Goal: Task Accomplishment & Management: Manage account settings

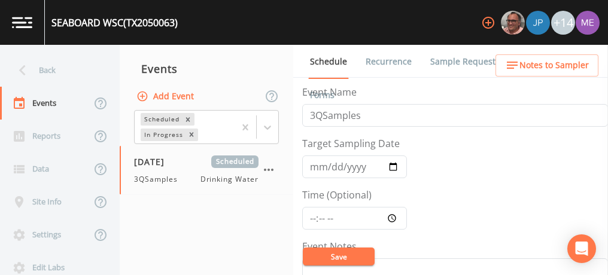
scroll to position [274, 0]
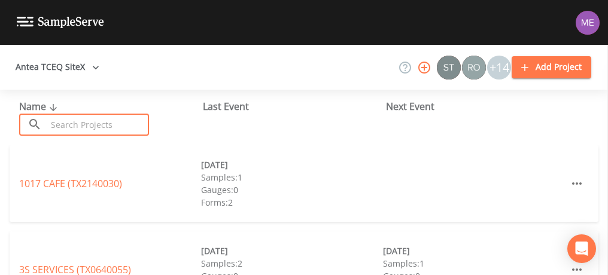
click at [145, 119] on input "text" at bounding box center [98, 125] width 102 height 22
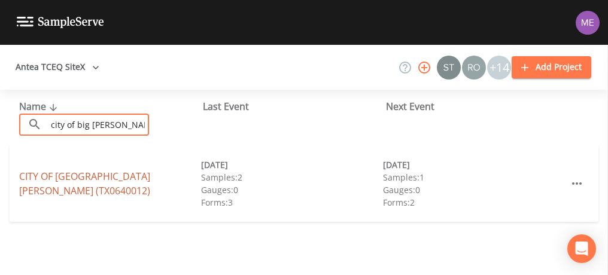
type input "city of big wells"
click at [122, 182] on link "CITY OF BIG WELLS (TX0640012)" at bounding box center [84, 184] width 131 height 28
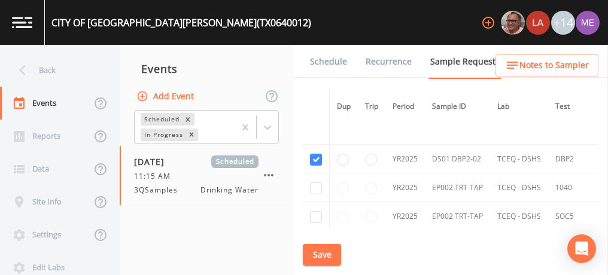
scroll to position [738, 0]
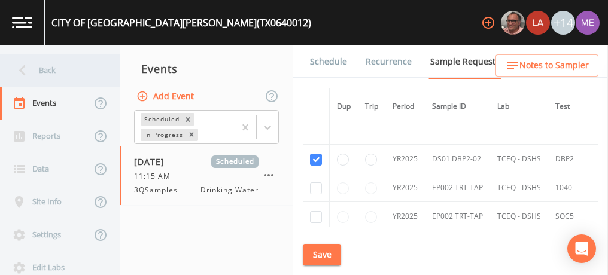
click at [45, 71] on div "Back" at bounding box center [54, 70] width 108 height 33
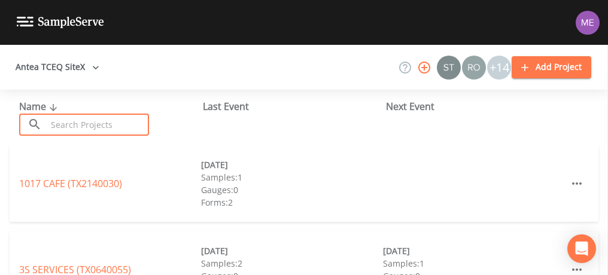
click at [73, 123] on input "text" at bounding box center [98, 125] width 102 height 22
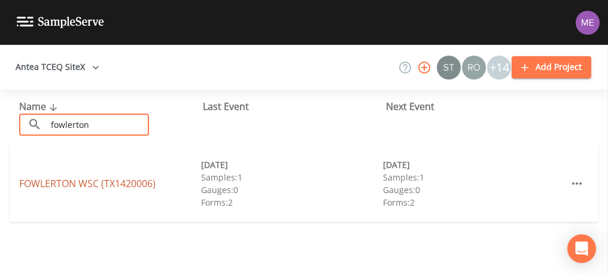
type input "fowlerton"
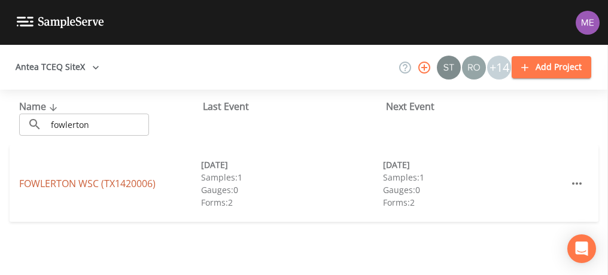
click at [84, 182] on link "FOWLERTON WSC (TX1420006)" at bounding box center [87, 183] width 136 height 13
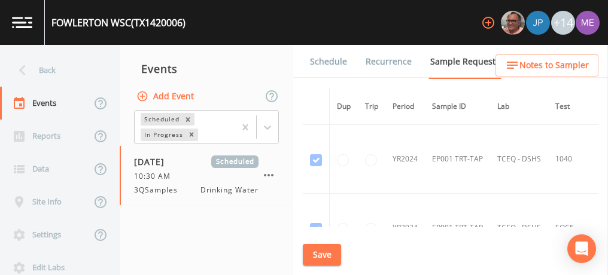
click at [331, 58] on link "Schedule" at bounding box center [328, 62] width 41 height 34
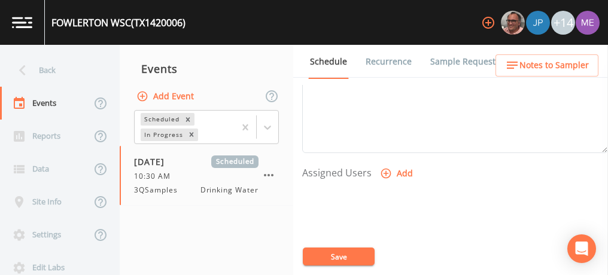
scroll to position [441, 0]
click at [386, 168] on icon "button" at bounding box center [386, 171] width 10 height 10
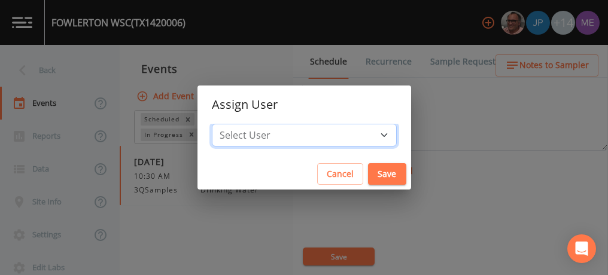
click at [368, 133] on select "Select User Mike Franklin Joshua gere Paul Lauren Saenz David Weber Zachary Eva…" at bounding box center [304, 135] width 185 height 23
select select "82fcd260-406f-4720-af66-0de7f1917f1c"
click at [230, 124] on select "Select User Mike Franklin Joshua gere Paul Lauren Saenz David Weber Zachary Eva…" at bounding box center [304, 135] width 185 height 23
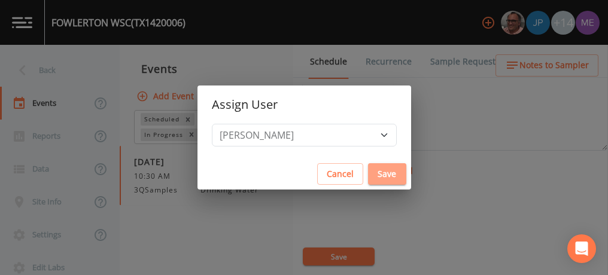
click at [368, 174] on button "Save" at bounding box center [387, 174] width 38 height 22
select select
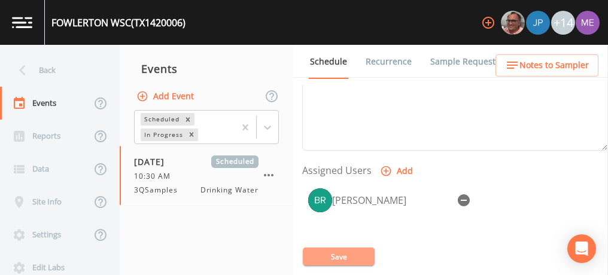
click at [332, 253] on button "Save" at bounding box center [339, 257] width 72 height 18
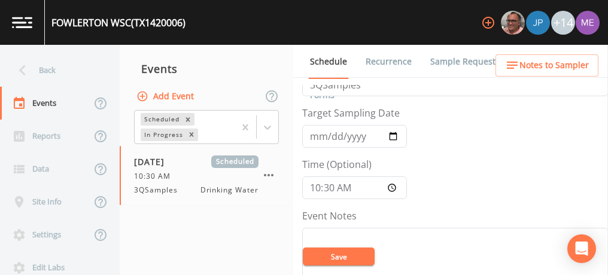
scroll to position [29, 0]
click at [339, 261] on button "Save" at bounding box center [339, 257] width 72 height 18
click at [335, 255] on button "Save" at bounding box center [339, 257] width 72 height 18
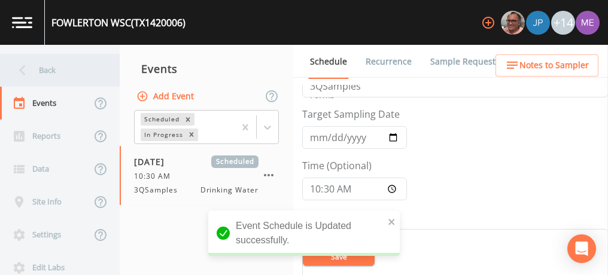
click at [45, 71] on div "Back" at bounding box center [54, 70] width 108 height 33
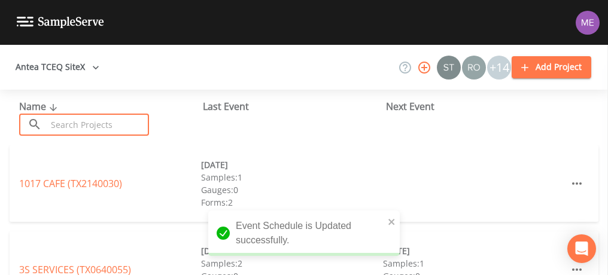
click at [78, 126] on input "text" at bounding box center [98, 125] width 102 height 22
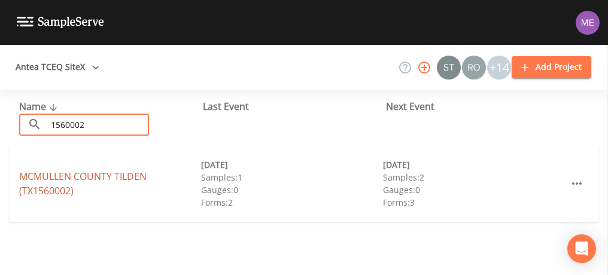
type input "1560002"
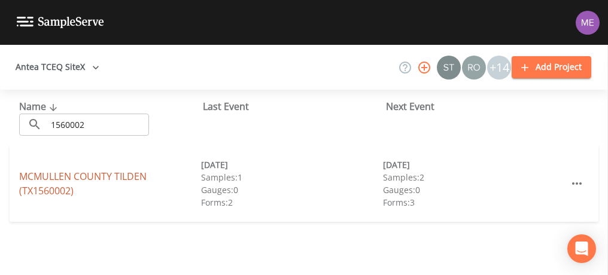
click at [90, 172] on link "MCMULLEN COUNTY TILDEN (TX1560002)" at bounding box center [83, 184] width 128 height 28
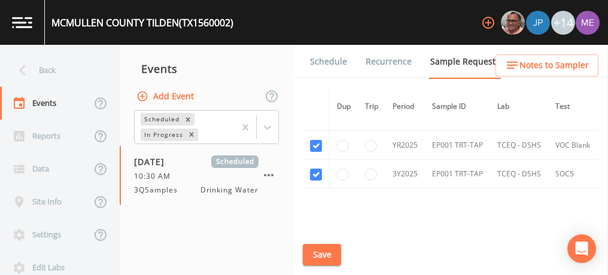
scroll to position [714, 0]
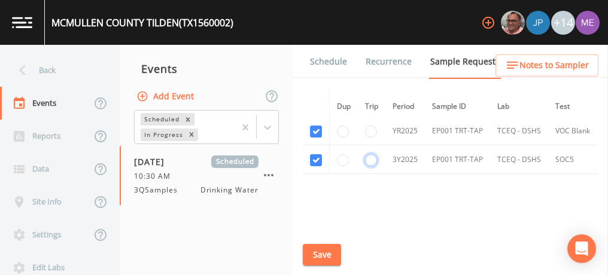
click at [374, 154] on input "radio" at bounding box center [371, 160] width 12 height 12
radio input "true"
click at [317, 251] on button "Save" at bounding box center [322, 255] width 38 height 22
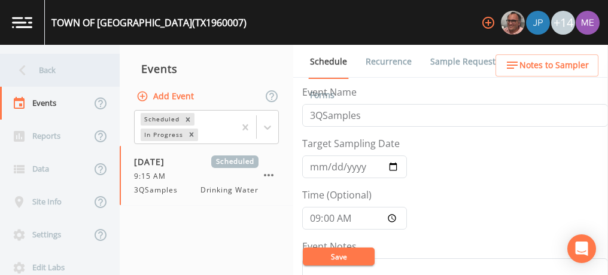
scroll to position [254, 0]
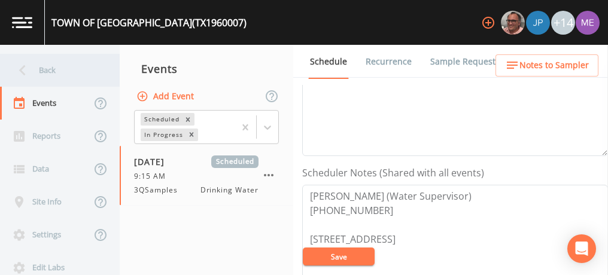
click at [49, 74] on div "Back" at bounding box center [54, 70] width 108 height 33
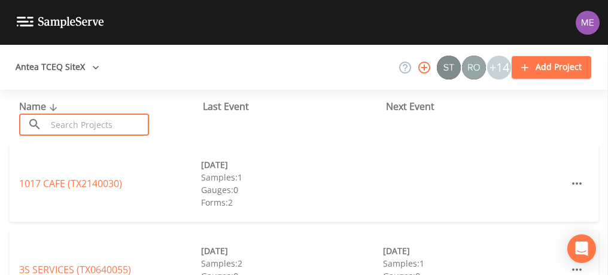
click at [67, 125] on input "text" at bounding box center [98, 125] width 102 height 22
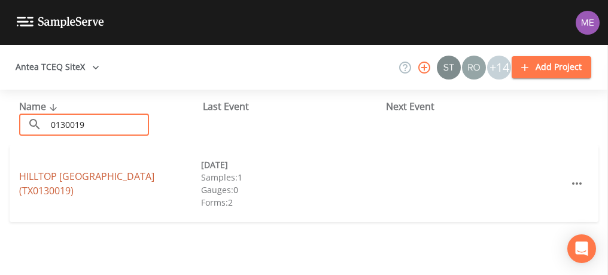
type input "0130019"
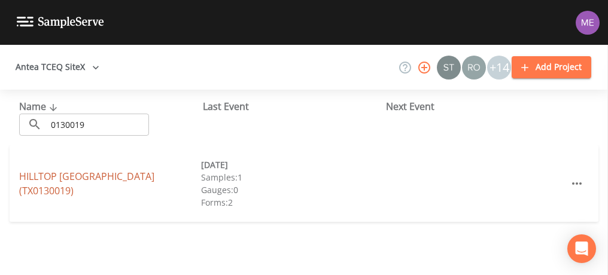
click at [69, 178] on link "HILLTOP MOBILE HOME PARK (TX0130019)" at bounding box center [86, 184] width 135 height 28
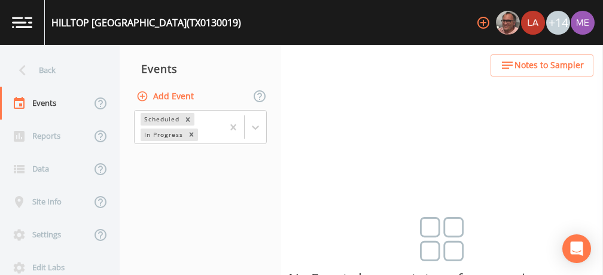
click at [165, 98] on button "Add Event" at bounding box center [166, 97] width 65 height 22
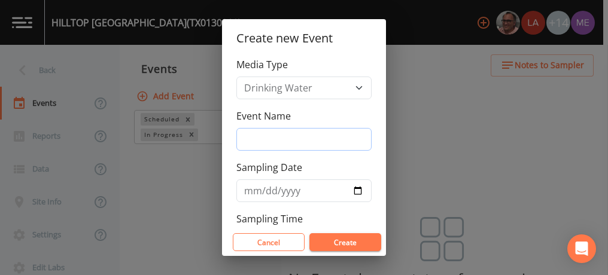
click at [253, 136] on input "Event Name" at bounding box center [303, 139] width 135 height 23
type input "3QSamples"
click at [247, 189] on input "Sampling Date" at bounding box center [303, 191] width 135 height 23
type input "[DATE]"
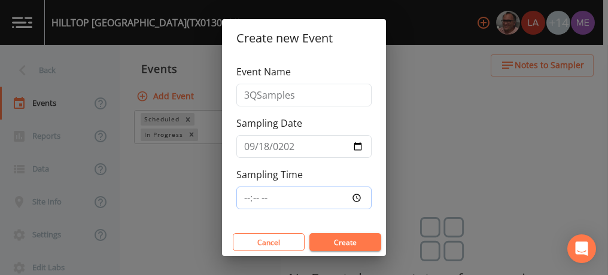
click at [248, 193] on input "Sampling Time" at bounding box center [303, 198] width 135 height 23
type input "12:45"
click at [338, 245] on button "Create" at bounding box center [346, 242] width 72 height 18
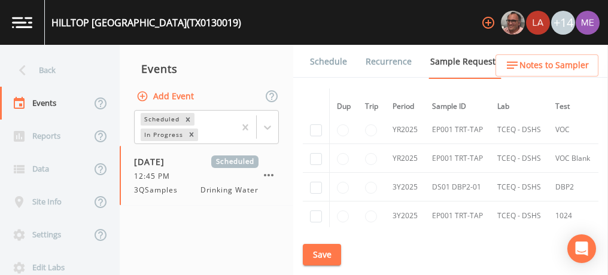
scroll to position [286, 0]
click at [316, 182] on input "checkbox" at bounding box center [316, 187] width 12 height 12
checkbox input "true"
click at [323, 257] on button "Save" at bounding box center [322, 255] width 38 height 22
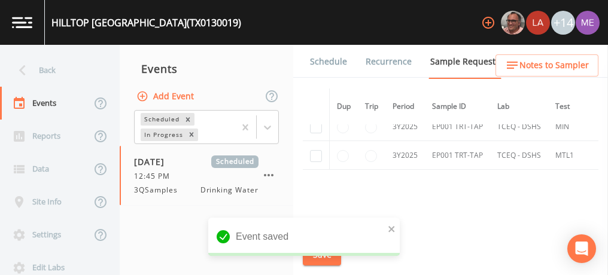
scroll to position [514, 0]
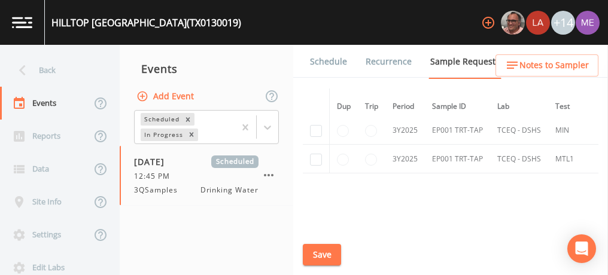
click at [329, 63] on link "Schedule" at bounding box center [328, 62] width 41 height 34
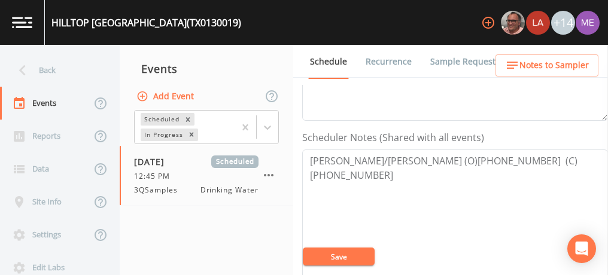
scroll to position [290, 0]
drag, startPoint x: 310, startPoint y: 159, endPoint x: 568, endPoint y: 157, distance: 258.6
click at [568, 157] on textarea "Stuart/Prisilla Hickman (O)361-358-9595 (C) 361-319-4046" at bounding box center [455, 226] width 306 height 152
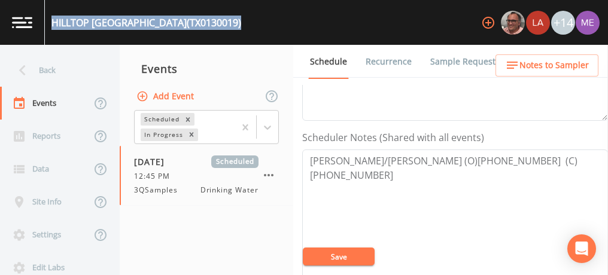
drag, startPoint x: 52, startPoint y: 22, endPoint x: 242, endPoint y: 22, distance: 189.8
click at [242, 22] on div "HILLTOP MOBILE HOME PARK (TX0130019) +14" at bounding box center [304, 22] width 608 height 45
copy div "HILLTOP MOBILE HOME PARK (TX0130019)"
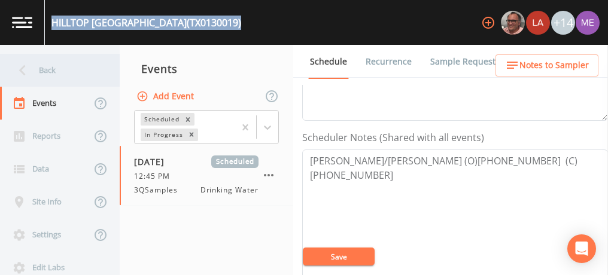
click at [49, 66] on div "Back" at bounding box center [54, 70] width 108 height 33
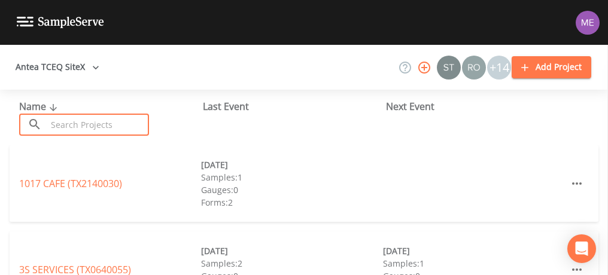
click at [75, 126] on input "text" at bounding box center [98, 125] width 102 height 22
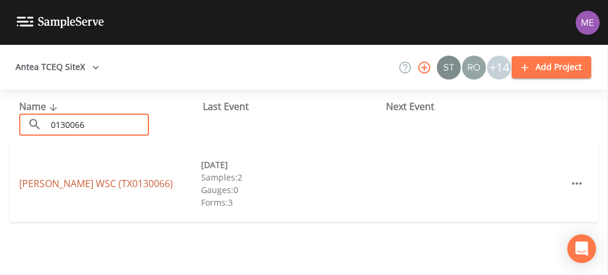
type input "0130066"
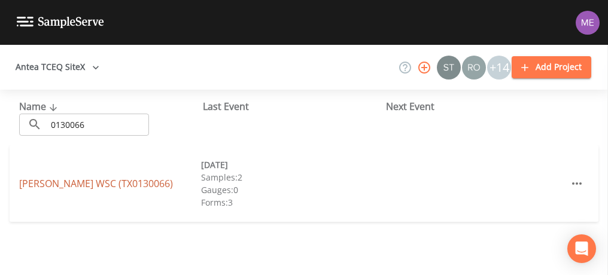
click at [81, 181] on link "SKIDMORE WSC (TX0130066)" at bounding box center [96, 183] width 154 height 13
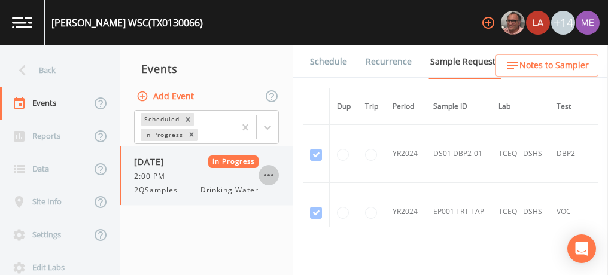
click at [268, 178] on icon "button" at bounding box center [269, 175] width 14 height 14
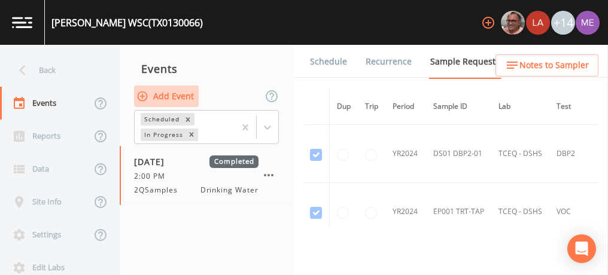
click at [178, 98] on button "Add Event" at bounding box center [166, 97] width 65 height 22
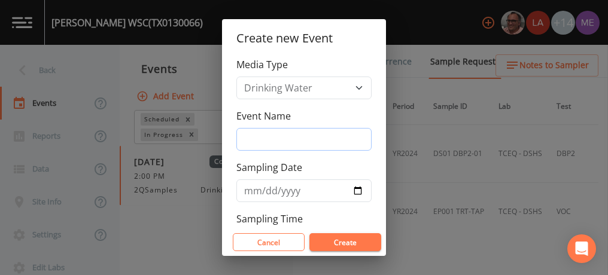
click at [264, 134] on input "Event Name" at bounding box center [303, 139] width 135 height 23
type input "3QSamples"
click at [249, 190] on input "Sampling Date" at bounding box center [303, 191] width 135 height 23
type input "[DATE]"
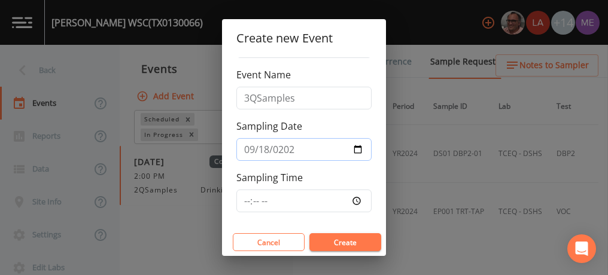
scroll to position [44, 0]
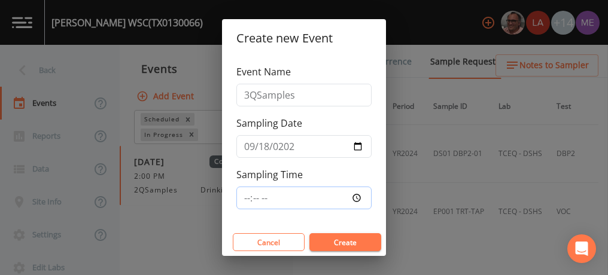
click at [248, 192] on input "Sampling Time" at bounding box center [303, 198] width 135 height 23
type input "11:11"
click at [247, 192] on input "11:11" at bounding box center [303, 198] width 135 height 23
type input "13:45"
click at [334, 242] on button "Create" at bounding box center [346, 242] width 72 height 18
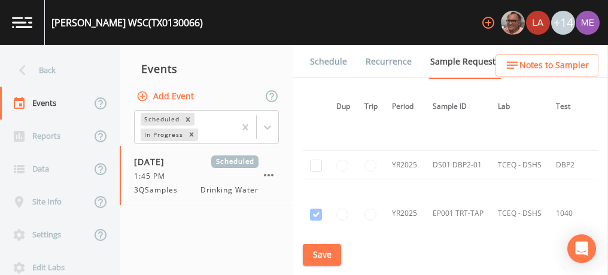
scroll to position [869, 1]
click at [315, 160] on input "checkbox" at bounding box center [316, 166] width 12 height 12
checkbox input "true"
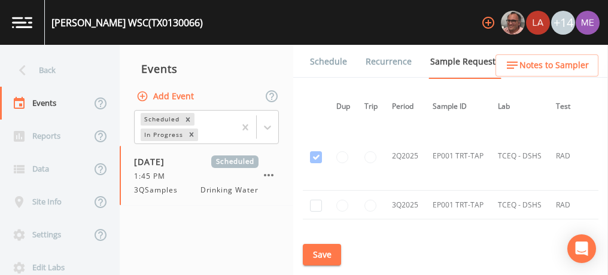
scroll to position [1334, 1]
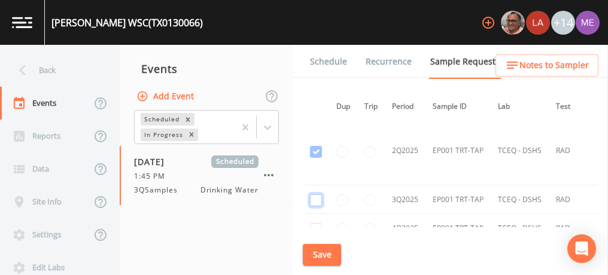
click at [317, 195] on input "checkbox" at bounding box center [316, 201] width 12 height 12
checkbox input "true"
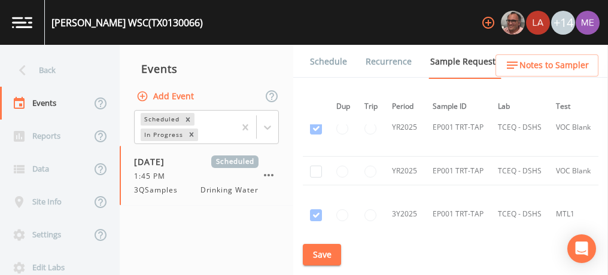
scroll to position [954, 1]
click at [315, 169] on input "checkbox" at bounding box center [316, 172] width 12 height 12
checkbox input "true"
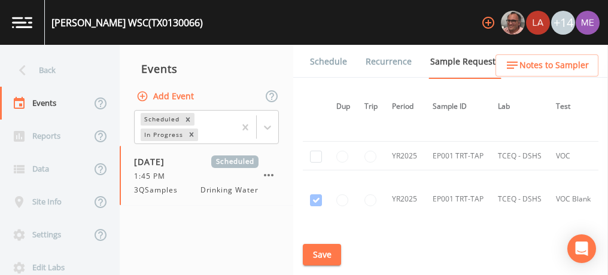
scroll to position [884, 1]
click at [314, 153] on input "checkbox" at bounding box center [316, 156] width 12 height 12
checkbox input "true"
click at [330, 251] on button "Save" at bounding box center [322, 255] width 38 height 22
click at [320, 62] on link "Schedule" at bounding box center [328, 62] width 41 height 34
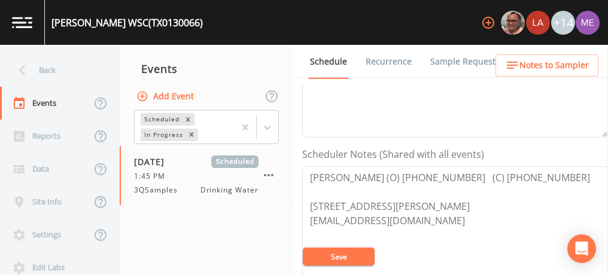
scroll to position [274, 0]
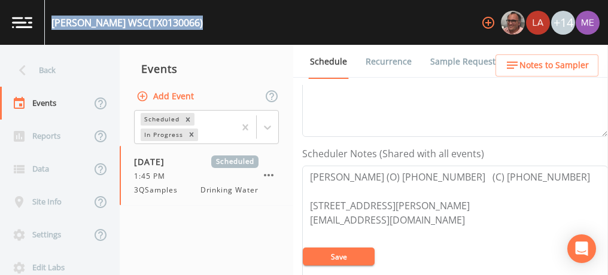
drag, startPoint x: 53, startPoint y: 21, endPoint x: 181, endPoint y: 25, distance: 128.2
click at [181, 25] on div "SKIDMORE WSC (TX0130066) +14" at bounding box center [304, 22] width 608 height 45
copy div "SKIDMORE WSC (TX0130066)"
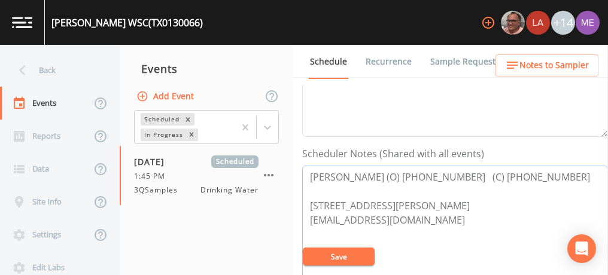
drag, startPoint x: 308, startPoint y: 173, endPoint x: 521, endPoint y: 177, distance: 212.6
click at [521, 177] on textarea "Lisa Baker (O) 361-287-3433 (C) 361-319-0697 423 E ST MARYS ST, SKIDMORE 78389 …" at bounding box center [455, 242] width 306 height 152
